Goal: Book appointment/travel/reservation

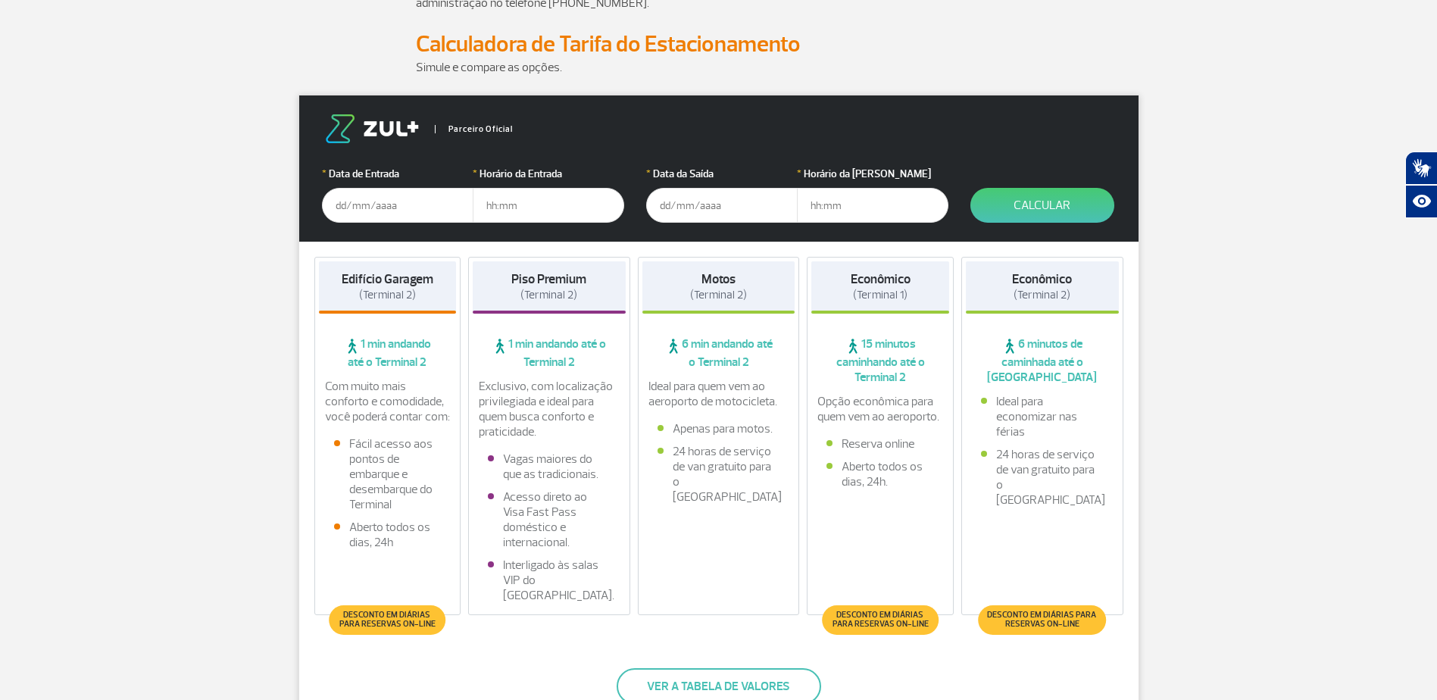
scroll to position [176, 0]
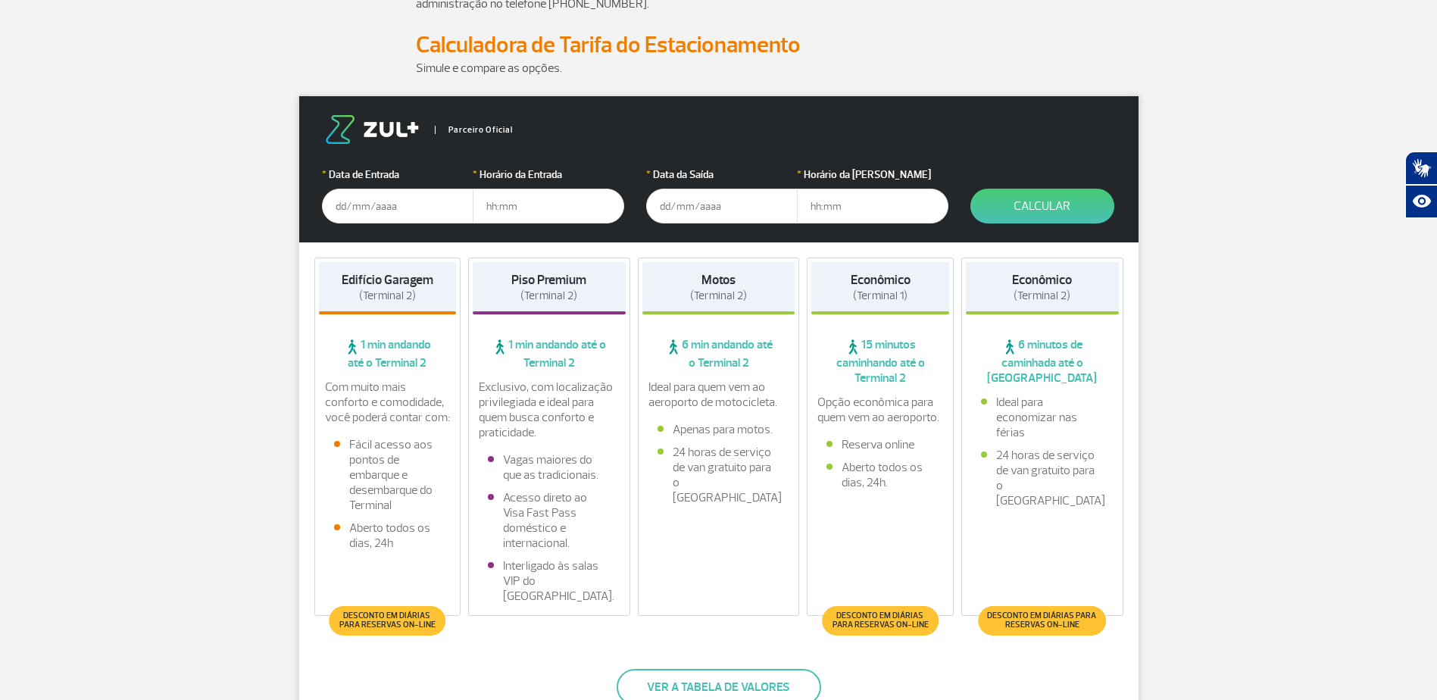
click at [371, 200] on input "text" at bounding box center [397, 206] width 151 height 35
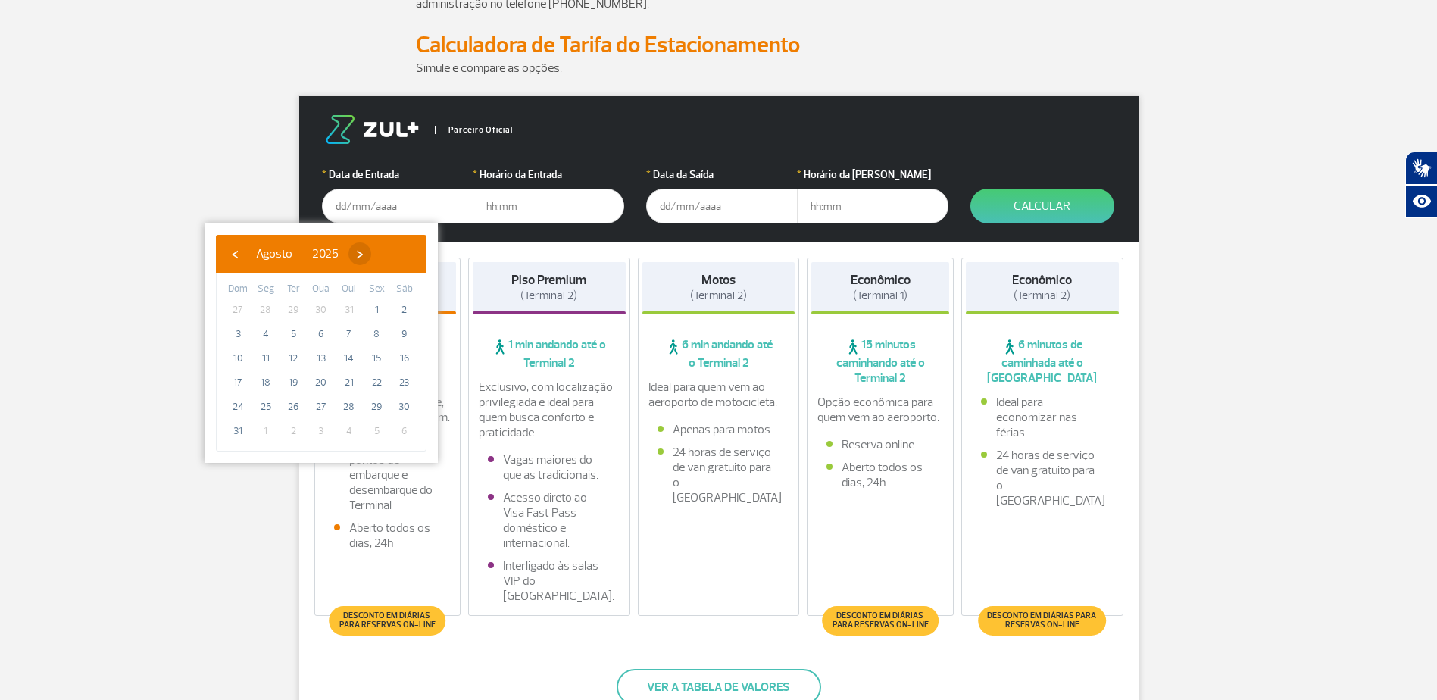
click at [371, 255] on span "›" at bounding box center [359, 253] width 23 height 23
click at [385, 255] on span "›" at bounding box center [373, 253] width 23 height 23
click at [225, 257] on span "‹" at bounding box center [234, 253] width 23 height 23
click at [271, 335] on span "8" at bounding box center [266, 334] width 24 height 24
type input "[DATE]"
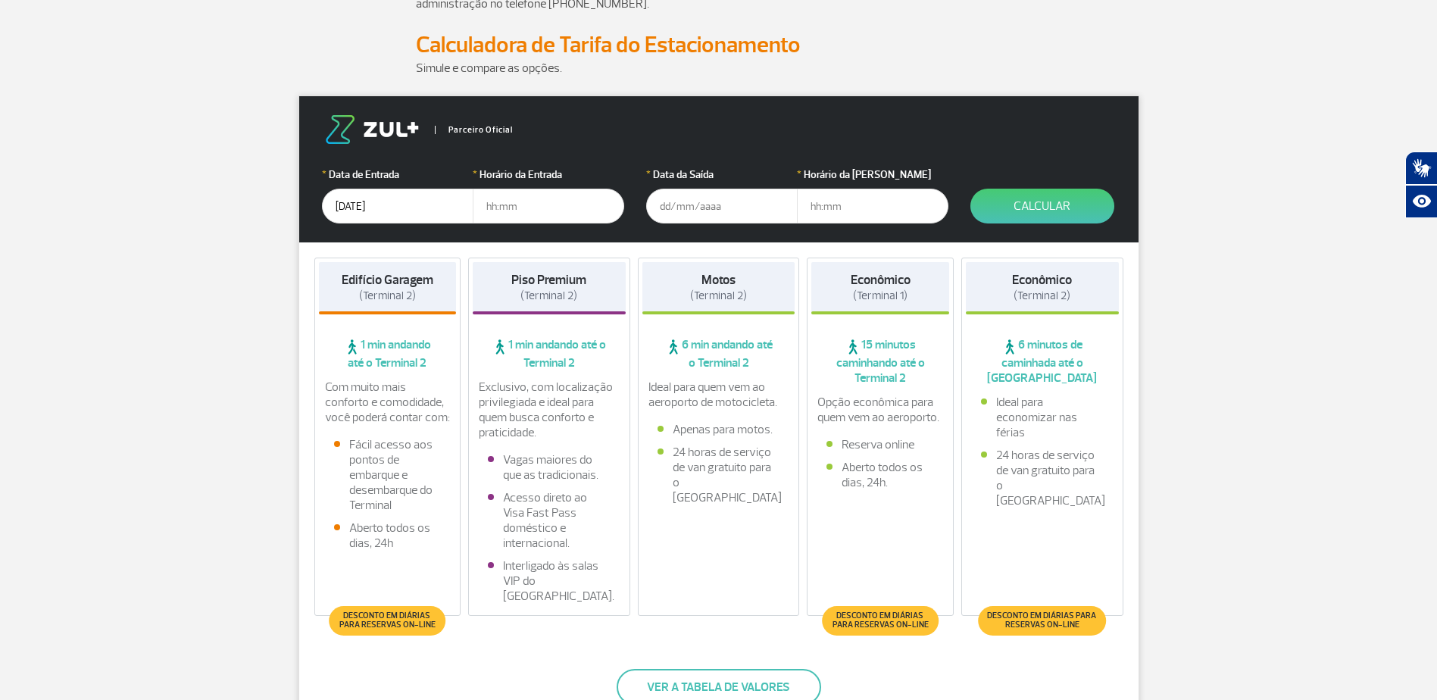
click at [508, 196] on input "text" at bounding box center [548, 206] width 151 height 35
click at [707, 208] on input "text" at bounding box center [721, 206] width 151 height 35
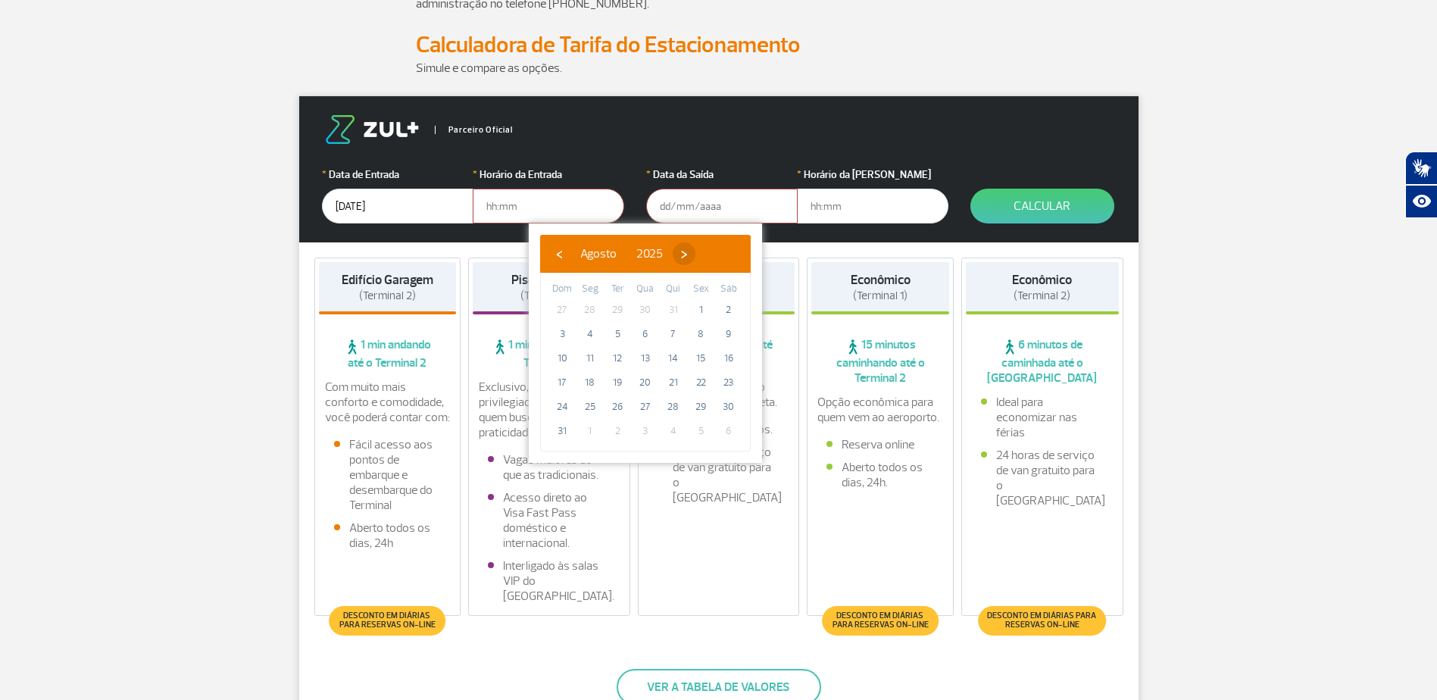
click at [695, 254] on span "›" at bounding box center [683, 253] width 23 height 23
click at [591, 377] on span "22" at bounding box center [590, 382] width 24 height 24
type input "[DATE]"
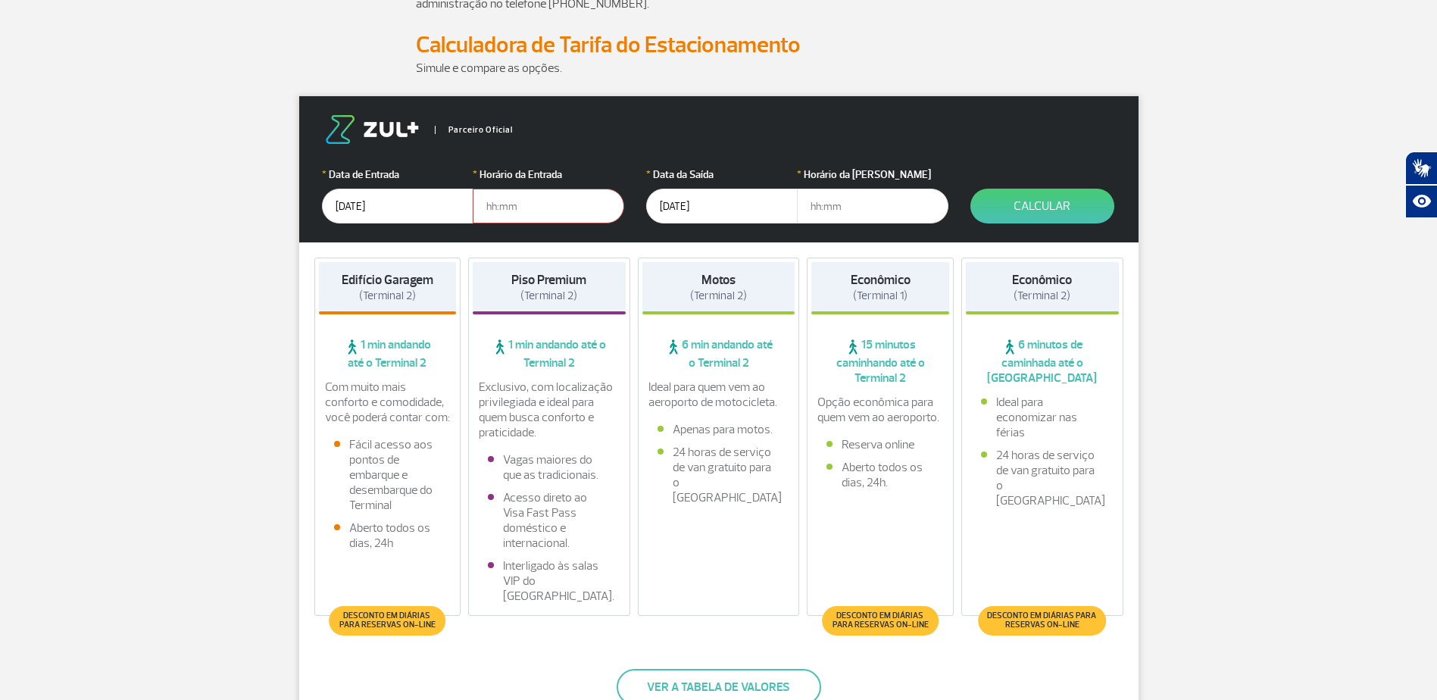
click at [546, 219] on input "text" at bounding box center [548, 206] width 151 height 35
click at [563, 208] on input "text" at bounding box center [548, 206] width 151 height 35
type input "08:00"
click at [825, 201] on input "text" at bounding box center [872, 206] width 151 height 35
type input "08:00"
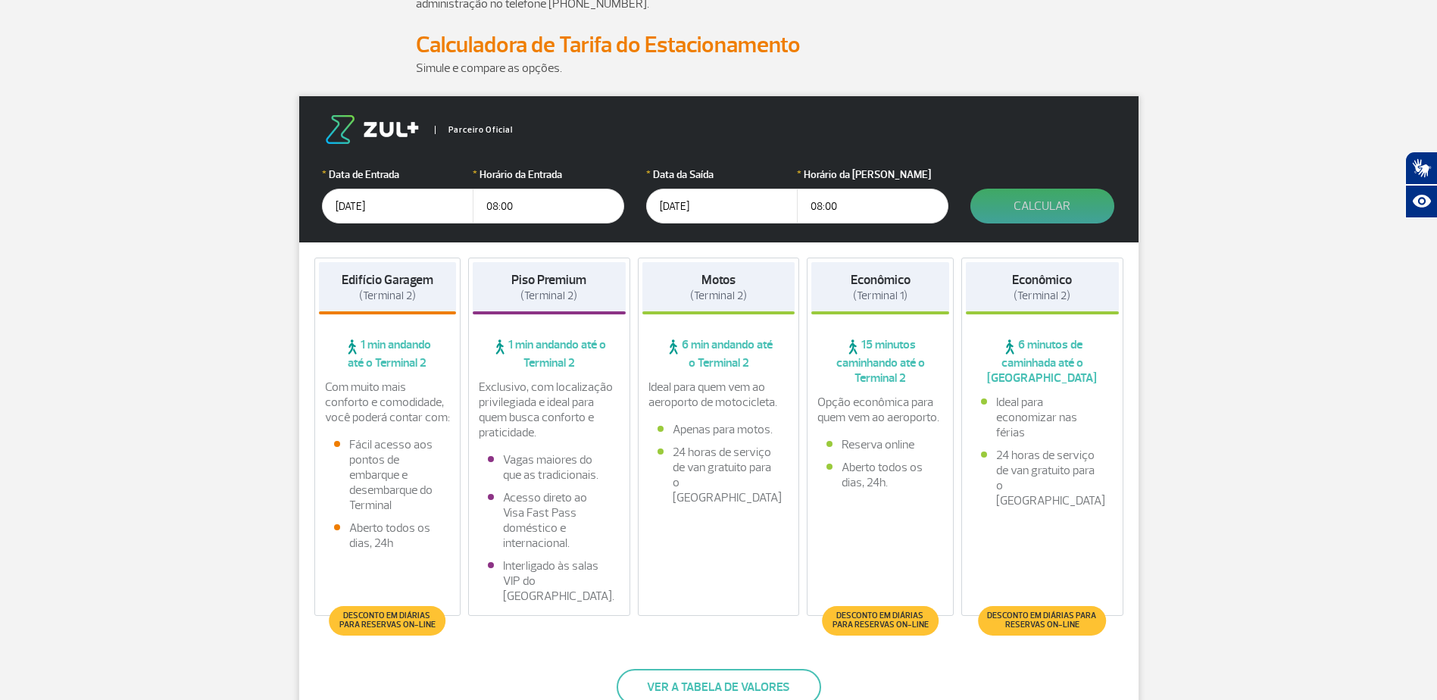
click at [1050, 204] on button "Calcular" at bounding box center [1042, 206] width 144 height 35
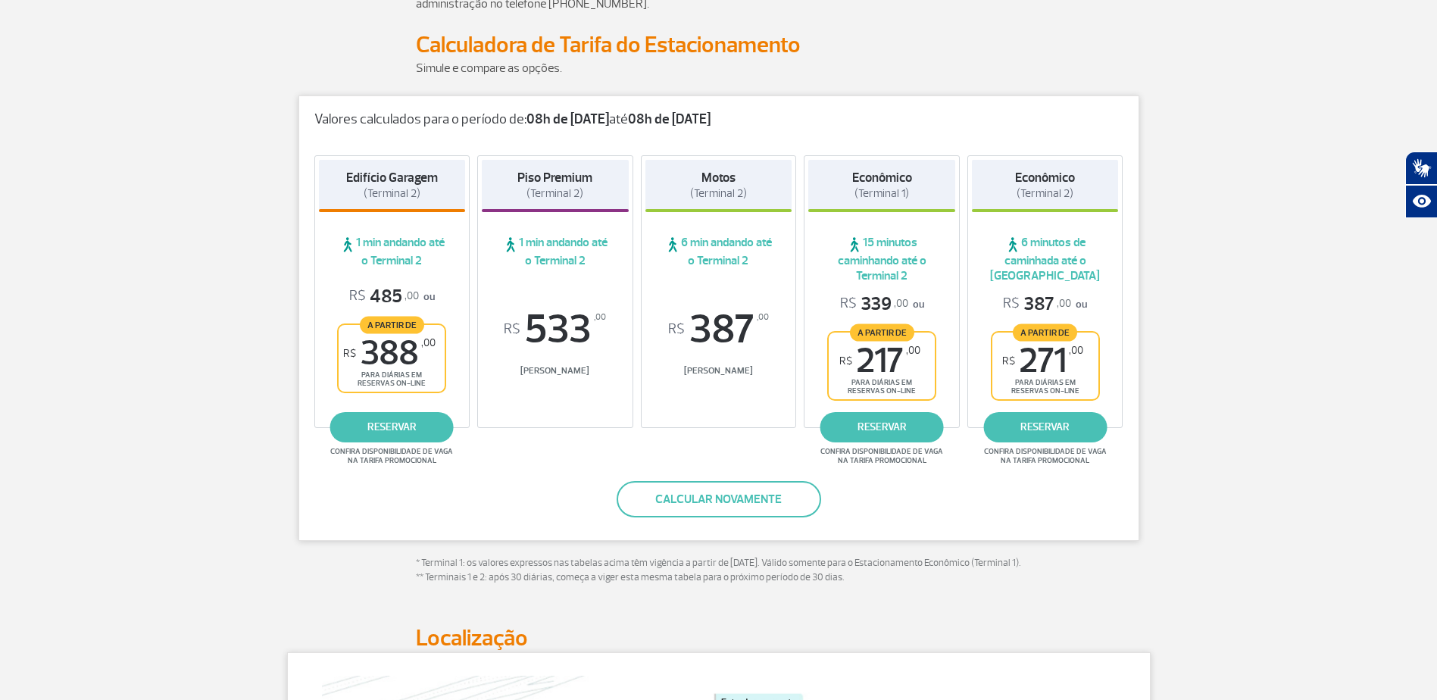
click at [528, 116] on strong "08h de [DATE]" at bounding box center [567, 119] width 83 height 17
drag, startPoint x: 528, startPoint y: 116, endPoint x: 574, endPoint y: 129, distance: 48.0
click at [573, 129] on div "Valores calculados para o período de: 08h de [DATE] até 08h de [DATE] Edifício …" at bounding box center [718, 317] width 841 height 445
click at [530, 117] on strong "08h de [DATE]" at bounding box center [567, 119] width 83 height 17
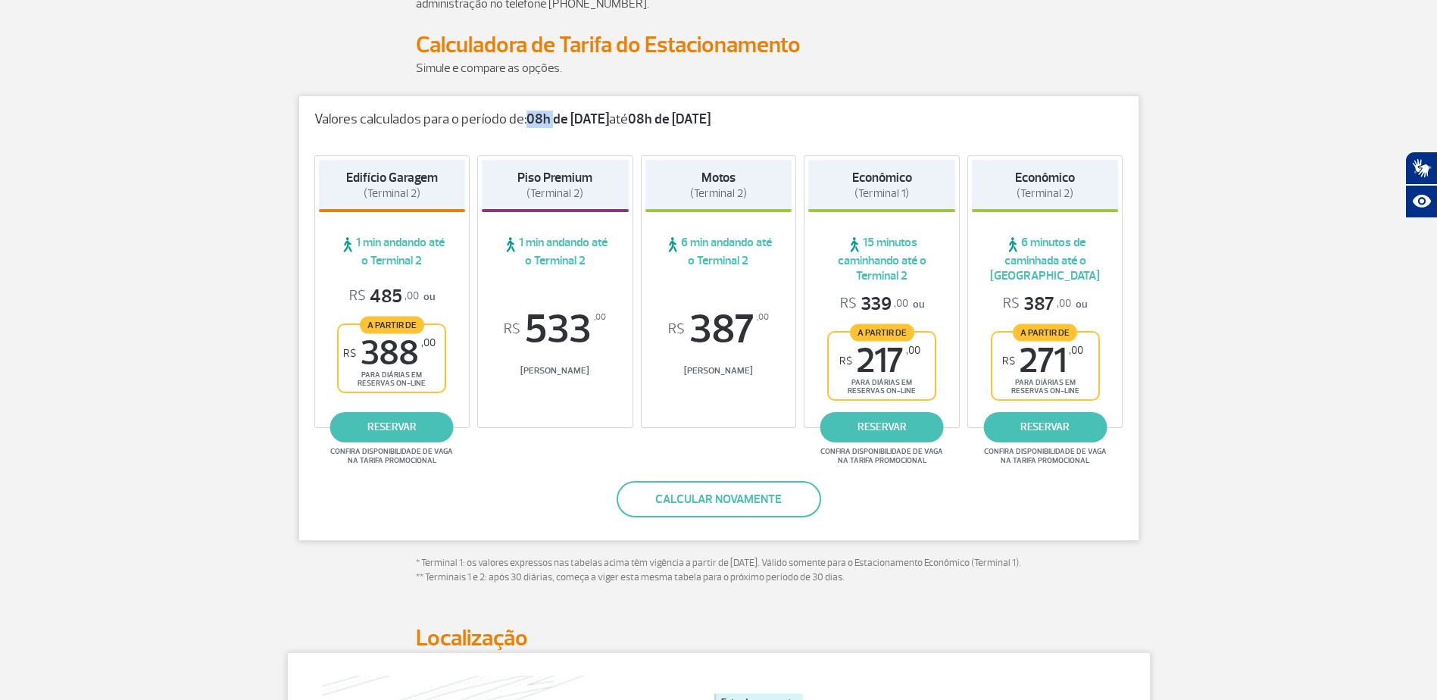
click at [530, 117] on strong "08h de [DATE]" at bounding box center [567, 119] width 83 height 17
drag, startPoint x: 530, startPoint y: 117, endPoint x: 578, endPoint y: 121, distance: 47.9
click at [578, 121] on strong "08h de [DATE]" at bounding box center [567, 119] width 83 height 17
drag, startPoint x: 578, startPoint y: 121, endPoint x: 605, endPoint y: 122, distance: 27.3
click at [592, 121] on strong "08h de [DATE]" at bounding box center [567, 119] width 83 height 17
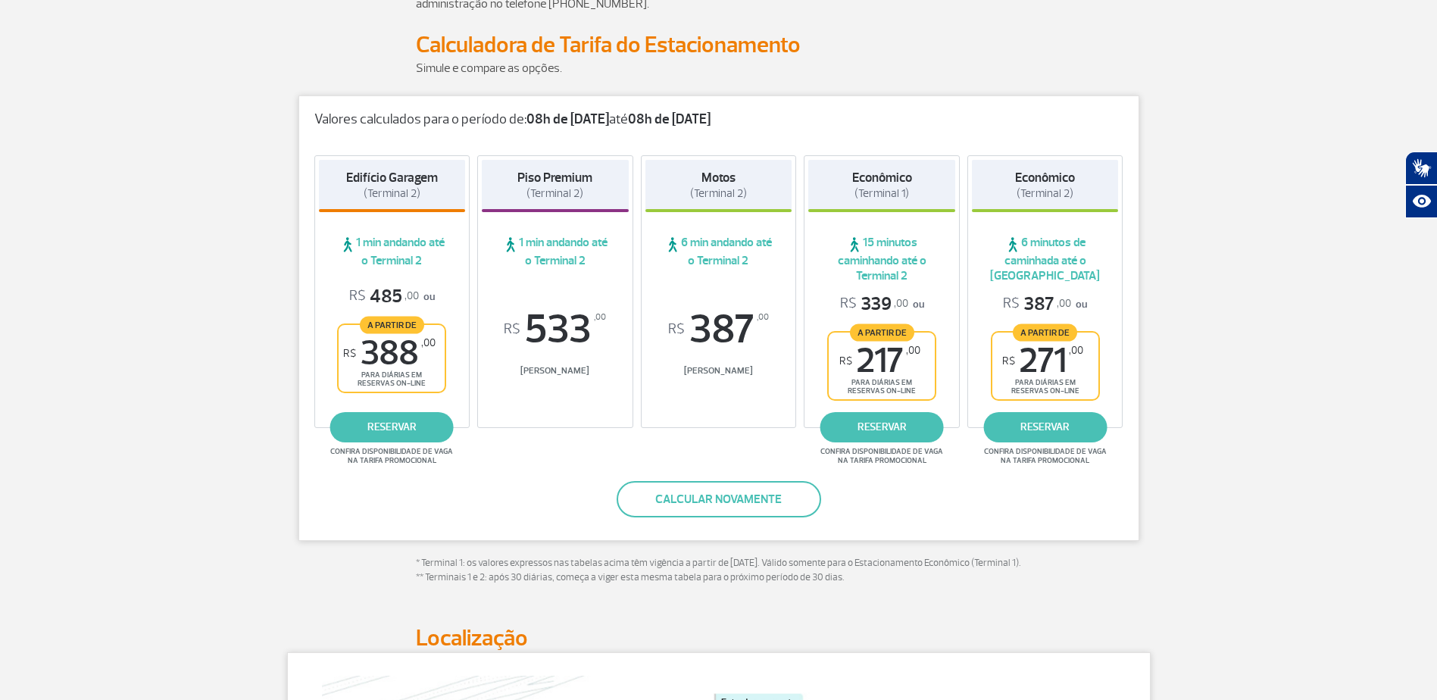
click at [665, 116] on strong "08h de [DATE]" at bounding box center [669, 119] width 83 height 17
click at [689, 116] on strong "08h de [DATE]" at bounding box center [669, 119] width 83 height 17
drag, startPoint x: 689, startPoint y: 116, endPoint x: 700, endPoint y: 123, distance: 12.6
click at [700, 123] on strong "08h de [DATE]" at bounding box center [669, 119] width 83 height 17
click at [399, 418] on link "reservar" at bounding box center [391, 427] width 123 height 30
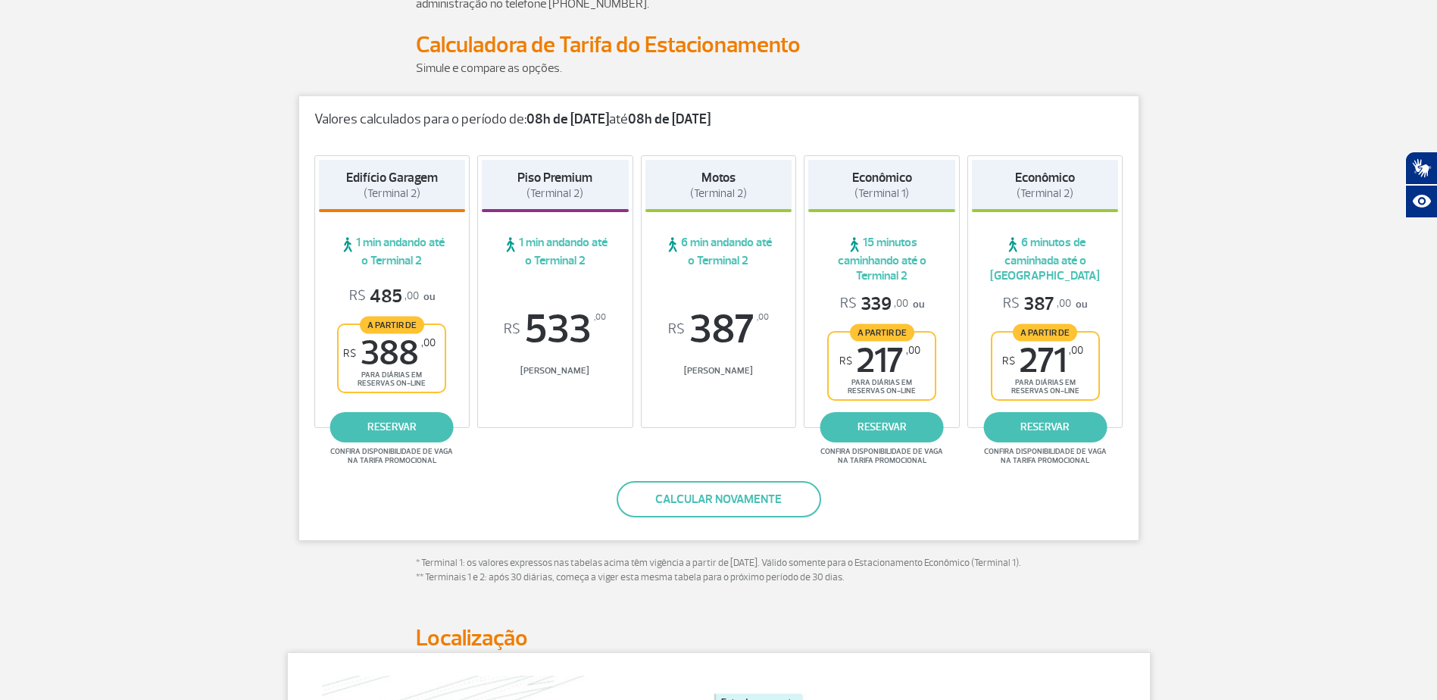
click at [355, 527] on div "Valores calculados para o período de: 08h de [DATE] até 08h de [DATE] Edifício …" at bounding box center [718, 317] width 841 height 445
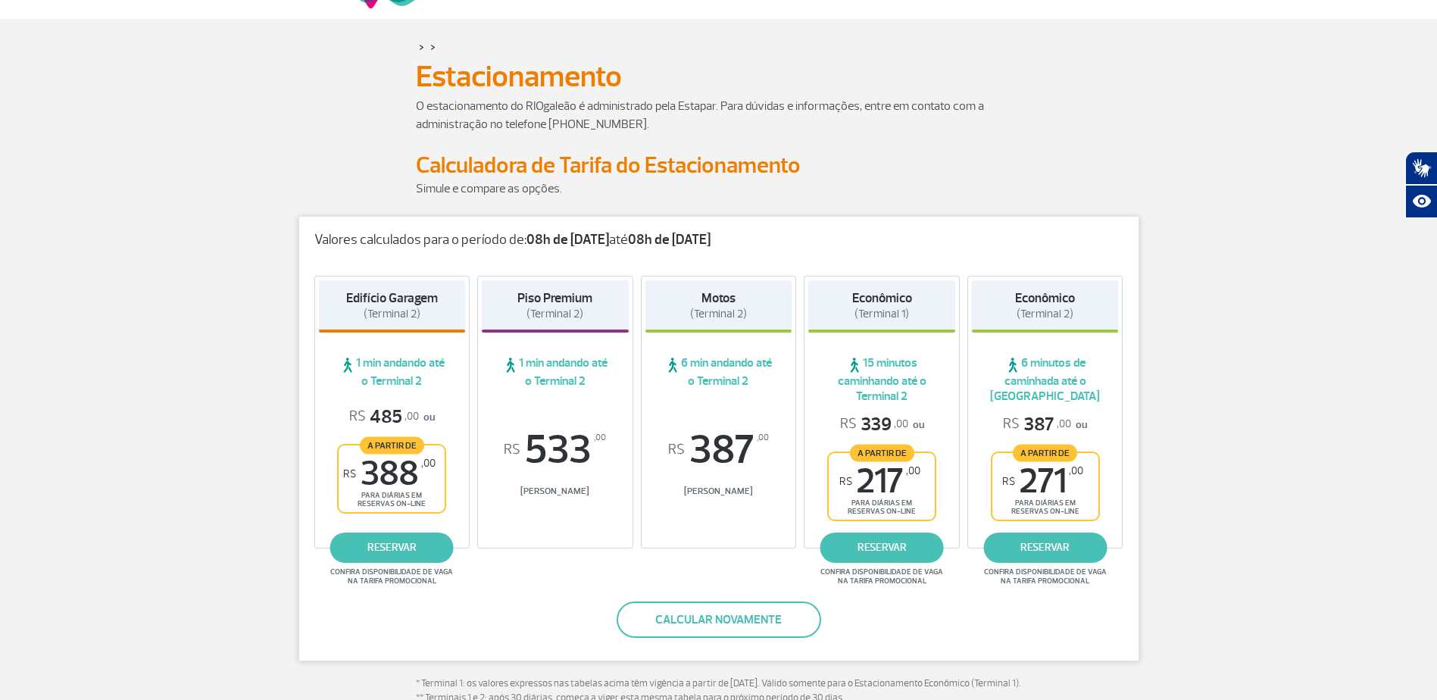
scroll to position [0, 0]
